Goal: Task Accomplishment & Management: Manage account settings

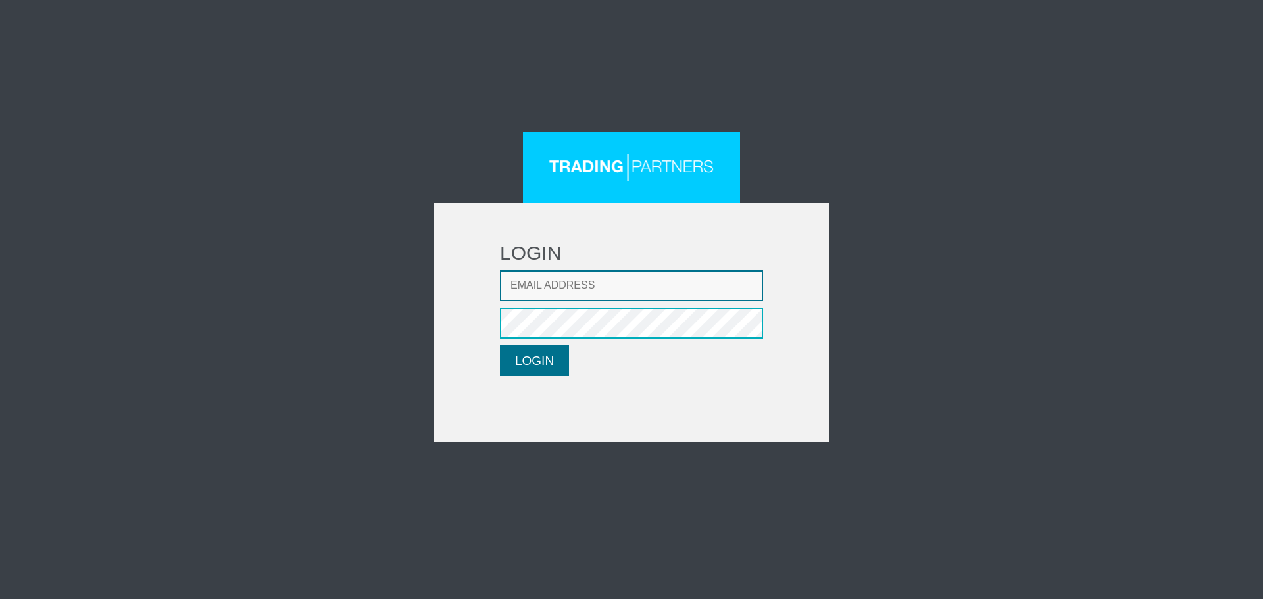
type input "[EMAIL_ADDRESS][DOMAIN_NAME]"
click at [562, 356] on form "LOGIN Email address [EMAIL_ADDRESS][DOMAIN_NAME] Password LOGIN Please wait..." at bounding box center [631, 322] width 395 height 239
click at [545, 357] on button "LOGIN" at bounding box center [534, 360] width 69 height 31
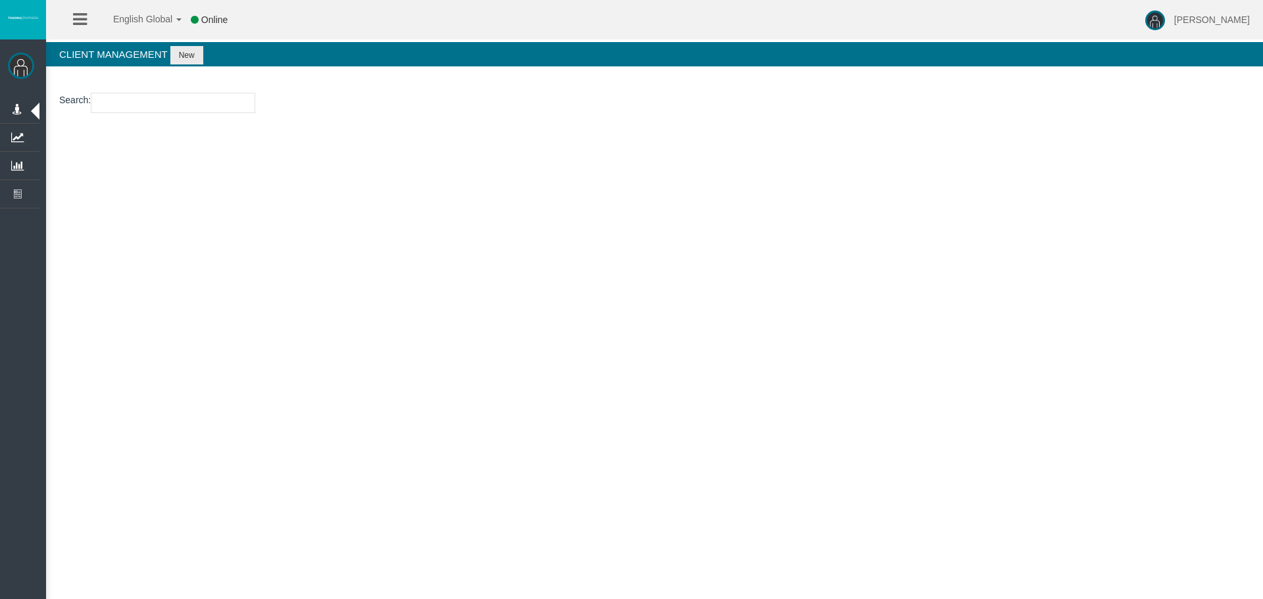
click at [155, 92] on section "Search :" at bounding box center [654, 106] width 1217 height 53
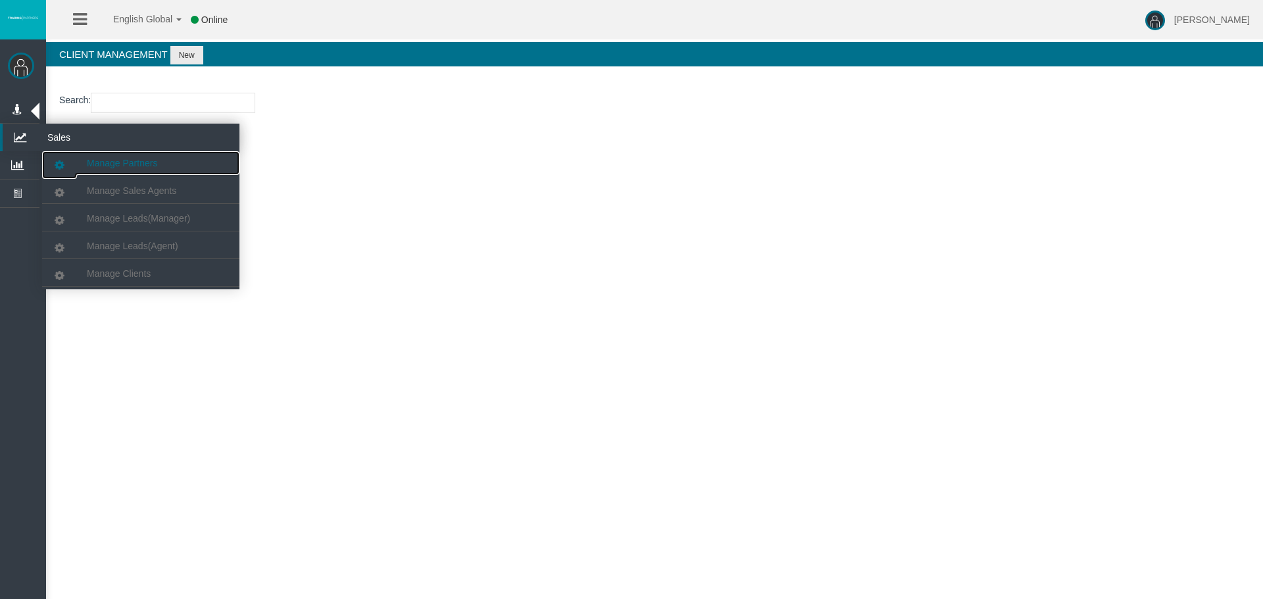
click at [136, 161] on span "Manage Partners" at bounding box center [122, 163] width 70 height 11
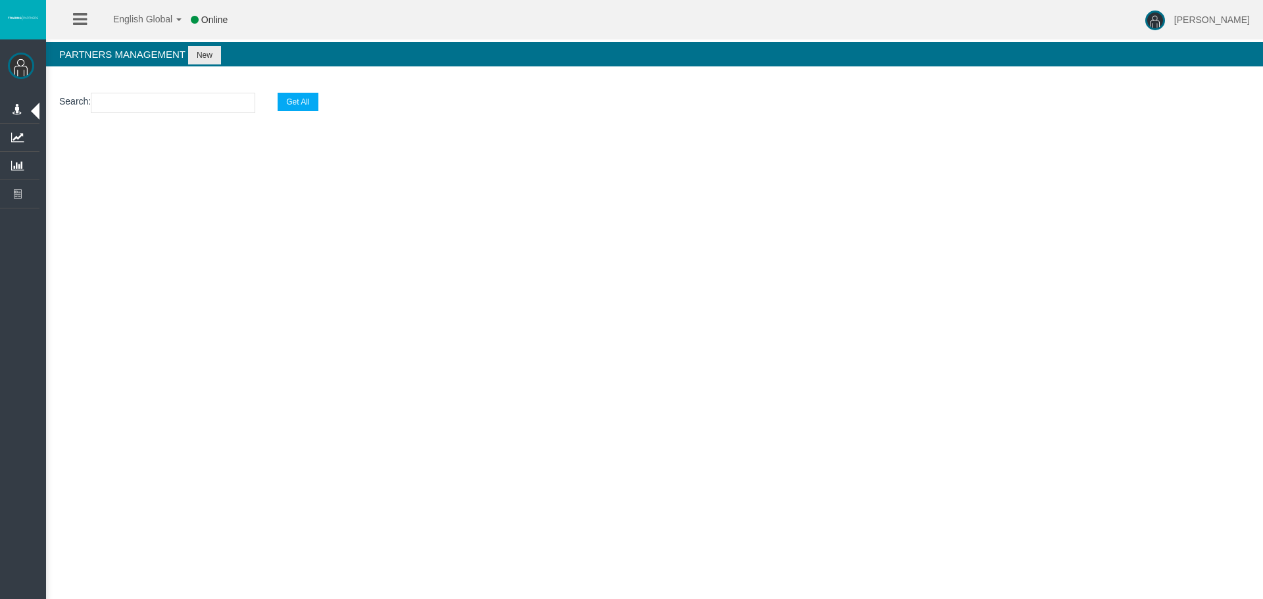
drag, startPoint x: 172, startPoint y: 119, endPoint x: 176, endPoint y: 103, distance: 16.3
click at [172, 114] on section "Search : Get All" at bounding box center [654, 106] width 1217 height 53
click at [176, 103] on input "text" at bounding box center [173, 103] width 164 height 20
paste input "IBesvbb"
type input "IBesvbb"
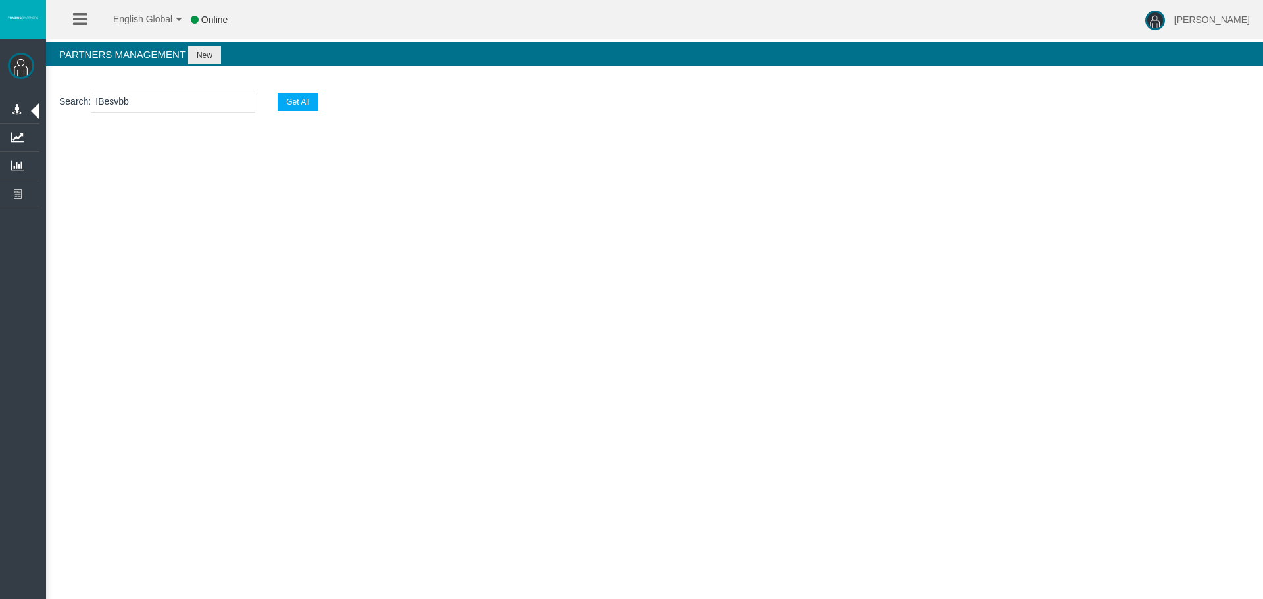
select select "25"
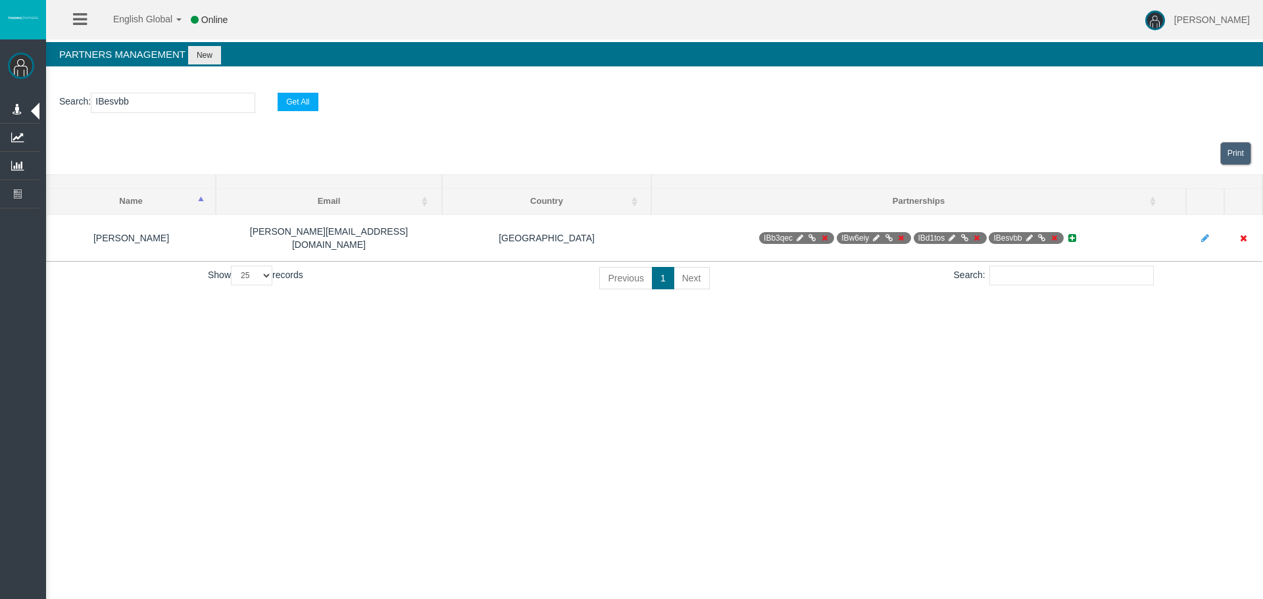
click at [822, 365] on div "English Global 简体中文 English Global 日本語 한국어 Online Loizos Matthaiou Help Log Out…" at bounding box center [631, 299] width 1263 height 599
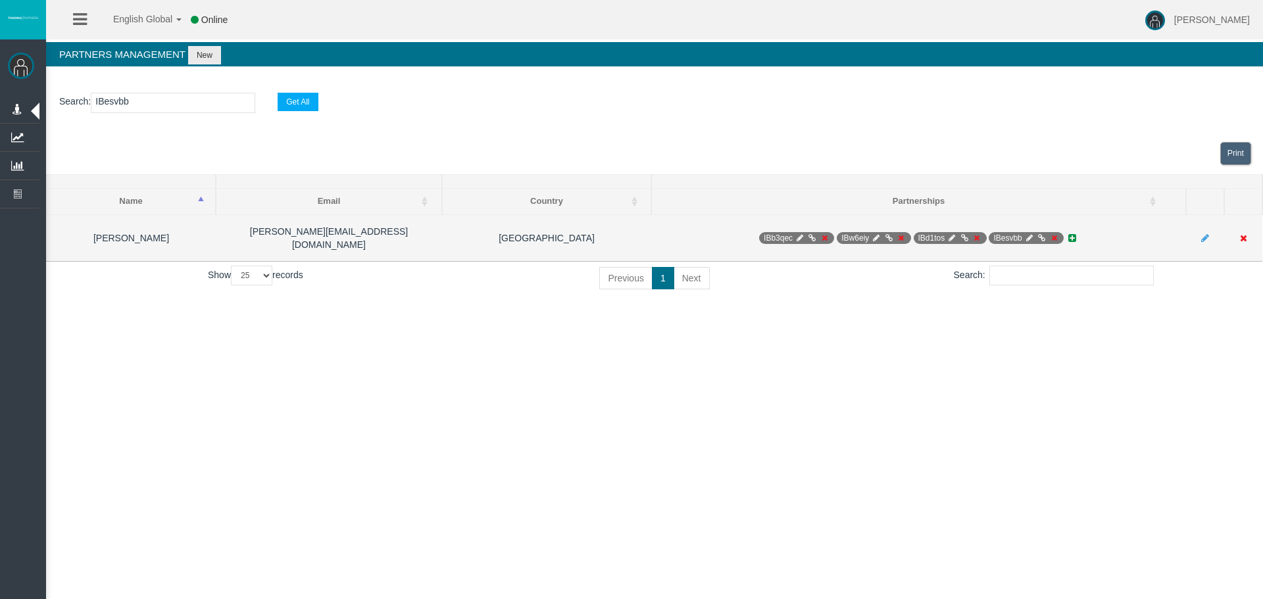
click at [1032, 234] on icon at bounding box center [1029, 238] width 10 height 8
select select "0"
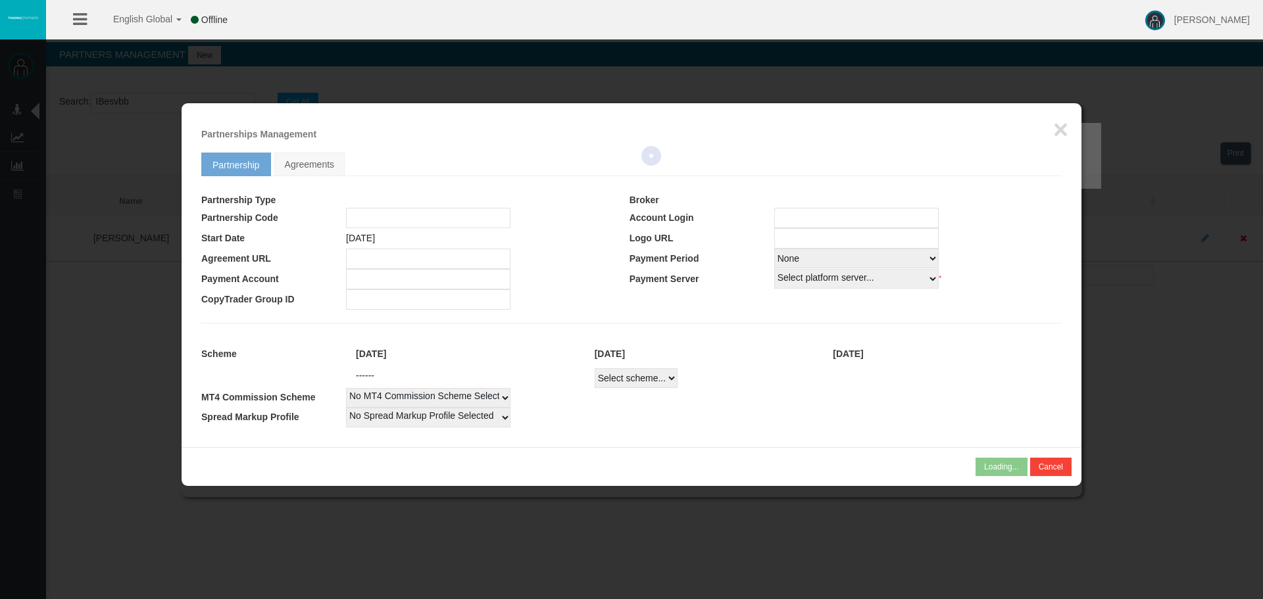
type input "IBesvbb"
type input "19269613"
select select
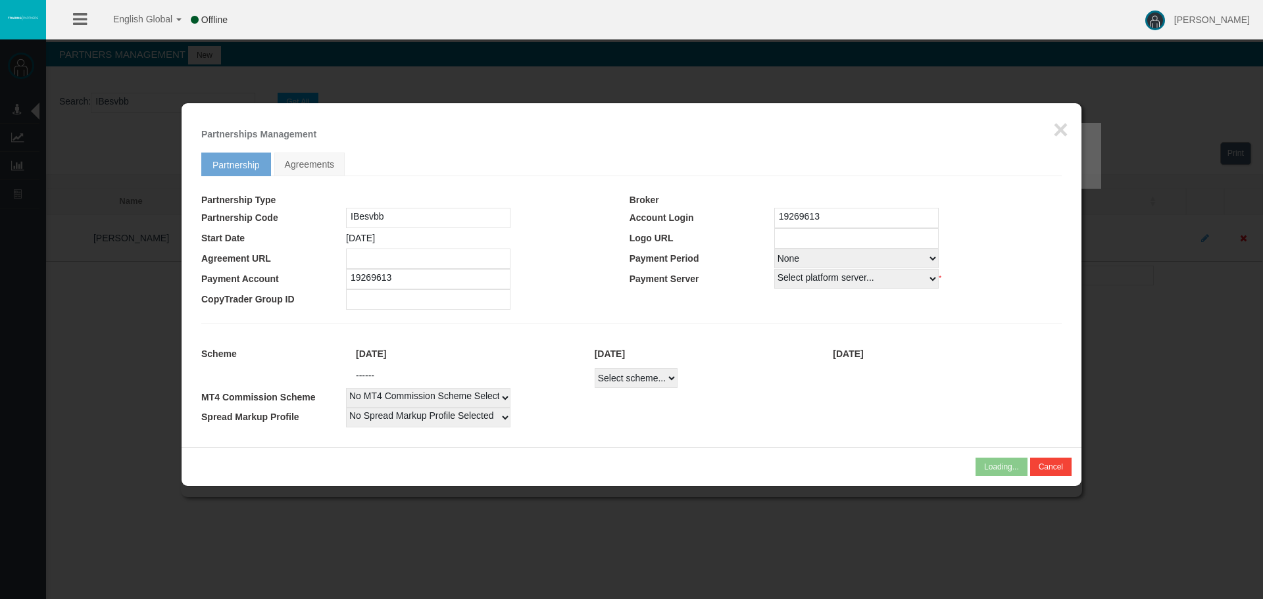
select select
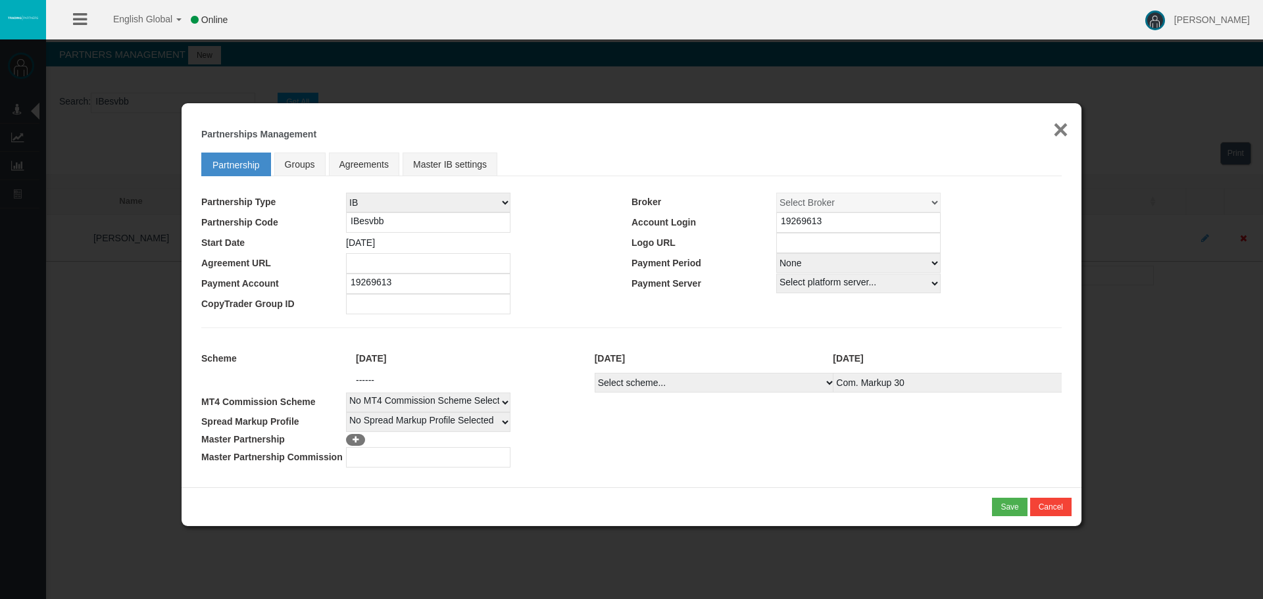
click at [1058, 127] on button "×" at bounding box center [1060, 129] width 15 height 26
